Goal: Transaction & Acquisition: Obtain resource

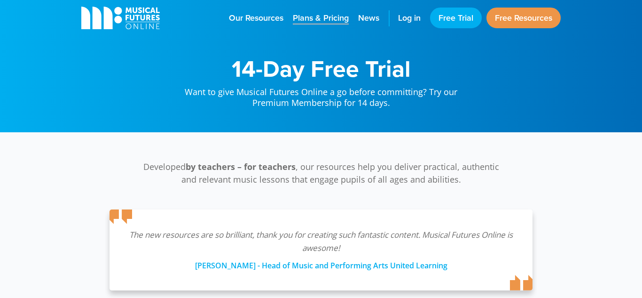
click at [323, 24] on span "Plans & Pricing" at bounding box center [321, 18] width 56 height 13
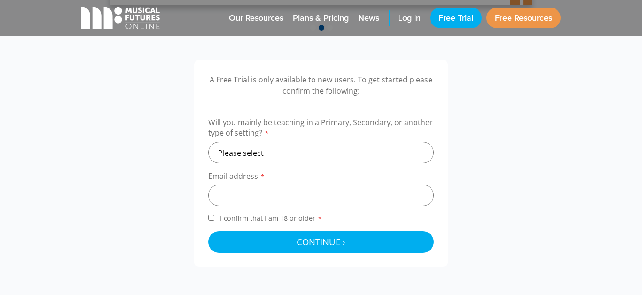
scroll to position [288, 0]
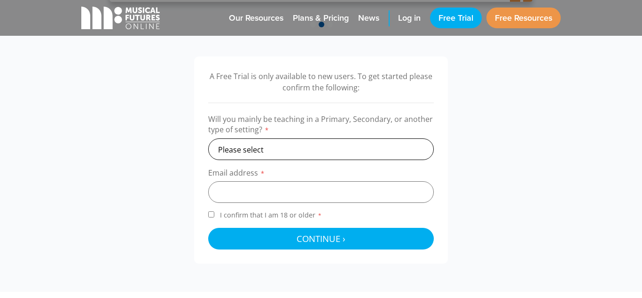
click at [399, 150] on select "Please select Primary Secondary Other" at bounding box center [321, 149] width 226 height 22
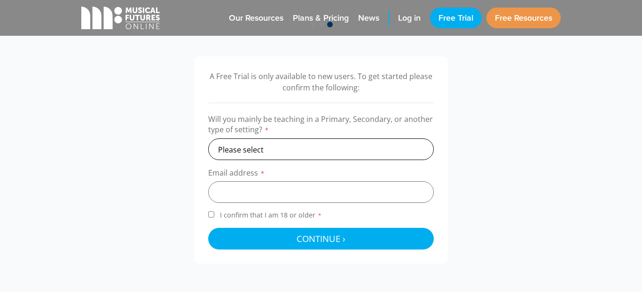
select select "secondary"
click at [208, 138] on select "Please select Primary Secondary Other" at bounding box center [321, 149] width 226 height 22
click at [307, 197] on input "email" at bounding box center [321, 192] width 226 height 22
type input "[EMAIL_ADDRESS][DOMAIN_NAME]"
click at [212, 214] on input "I confirm that I am 18 or older *" at bounding box center [211, 214] width 6 height 6
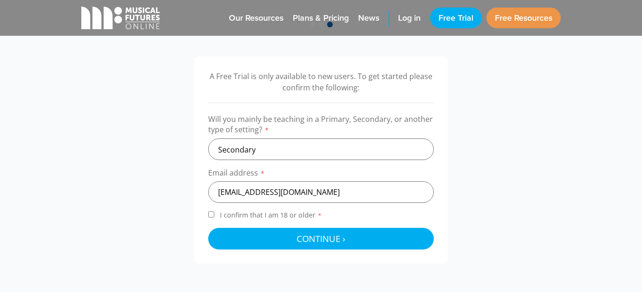
checkbox input "true"
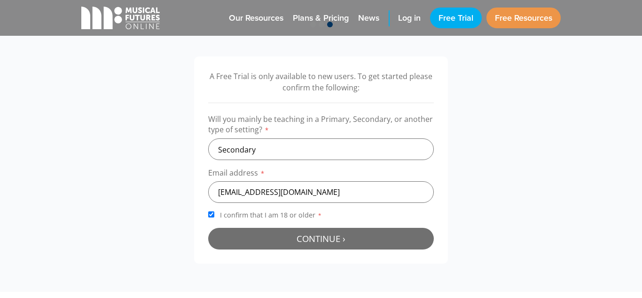
click at [322, 236] on span "Continue ›" at bounding box center [321, 238] width 49 height 12
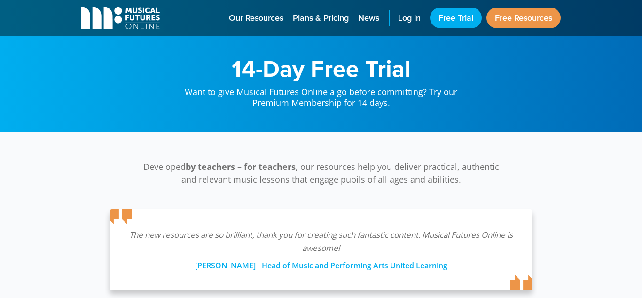
scroll to position [307, 0]
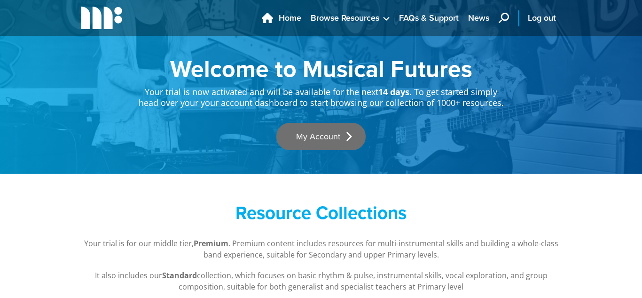
click at [329, 133] on link "My Account" at bounding box center [321, 136] width 89 height 27
